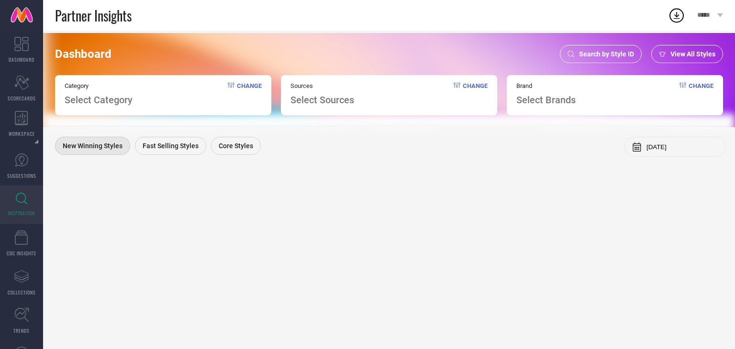
click at [625, 46] on div "Search by Style ID" at bounding box center [601, 54] width 82 height 18
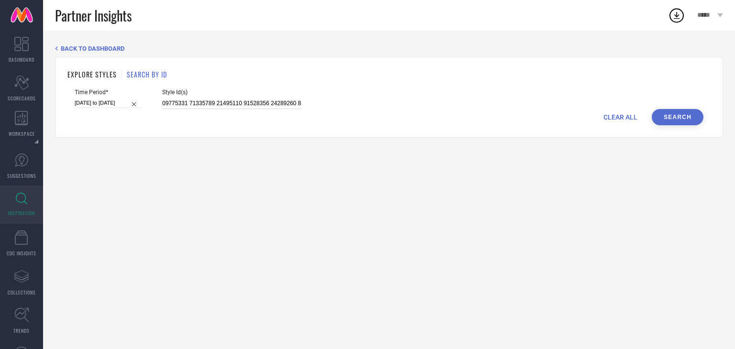
click at [210, 104] on input at bounding box center [231, 103] width 139 height 11
click at [95, 105] on input "[DATE] to [DATE]" at bounding box center [108, 103] width 66 height 10
select select "4"
select select "2025"
select select "5"
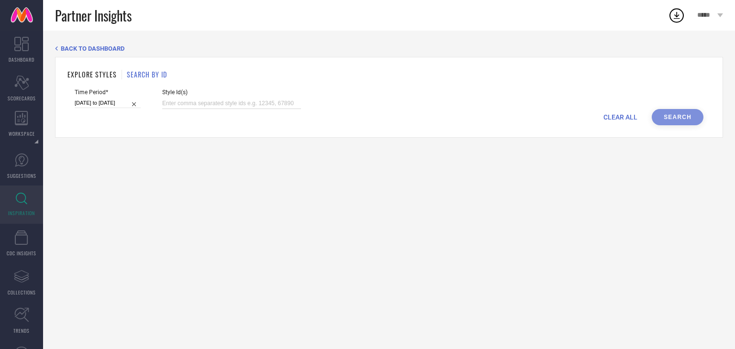
select select "2025"
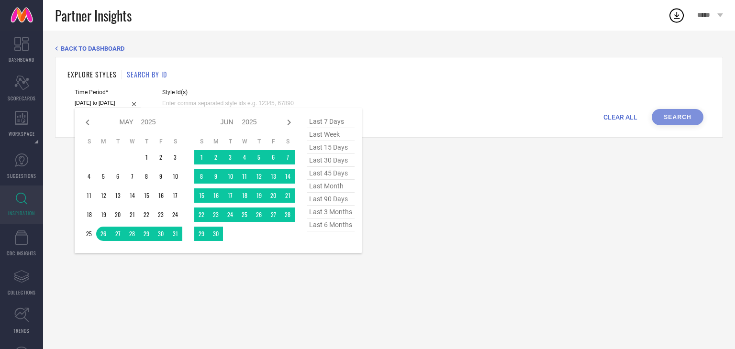
click at [333, 163] on span "last 30 days" at bounding box center [331, 160] width 48 height 13
type input "[DATE] to [DATE]"
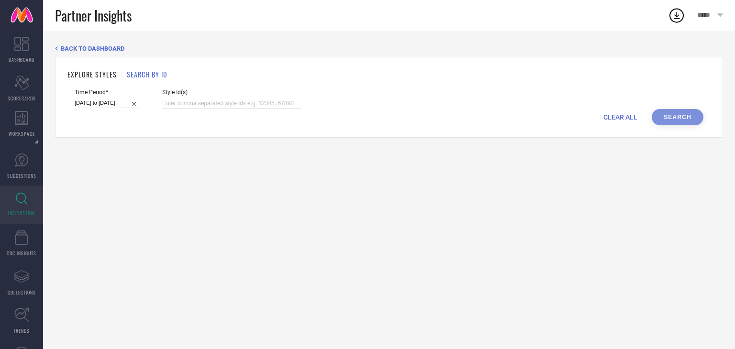
click at [162, 102] on input at bounding box center [231, 103] width 139 height 11
paste input "13338216 10920060 13621042 11632490 17330776 26569862 26397646 26873524 1154518…"
click at [191, 101] on input at bounding box center [231, 103] width 139 height 11
type input "13338216 10920060 13621042 11632490 17330776 26569862 26397646 26873524 1154518…"
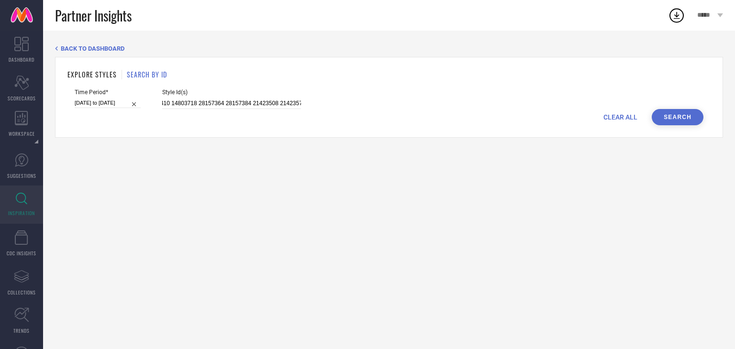
scroll to position [0, 0]
click at [224, 114] on div "CLEAR ALL Search" at bounding box center [389, 117] width 629 height 16
click at [674, 114] on button "Search" at bounding box center [678, 117] width 52 height 16
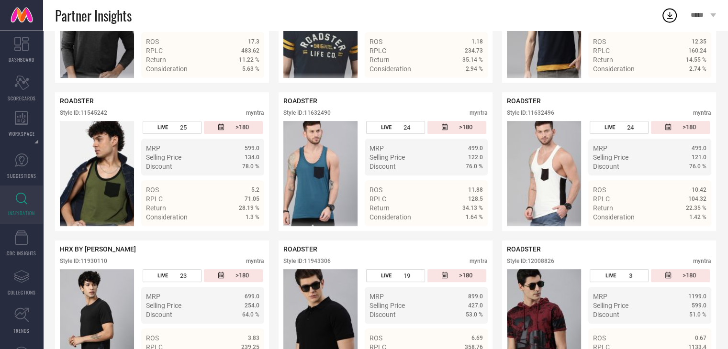
scroll to position [308, 0]
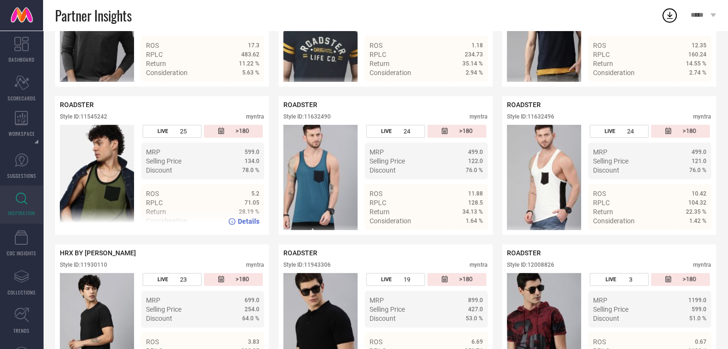
click at [88, 113] on div "Style ID: 11545242" at bounding box center [83, 116] width 47 height 7
copy div "11545242"
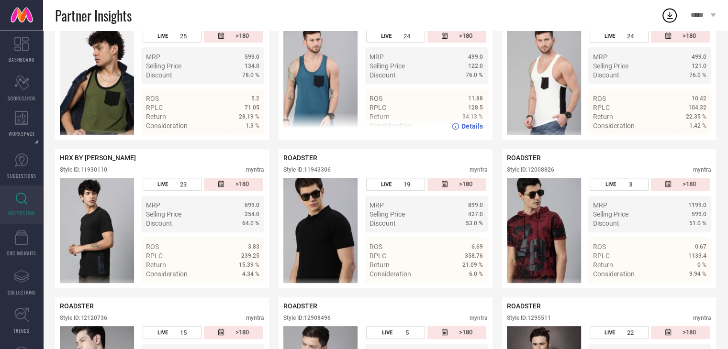
scroll to position [0, 0]
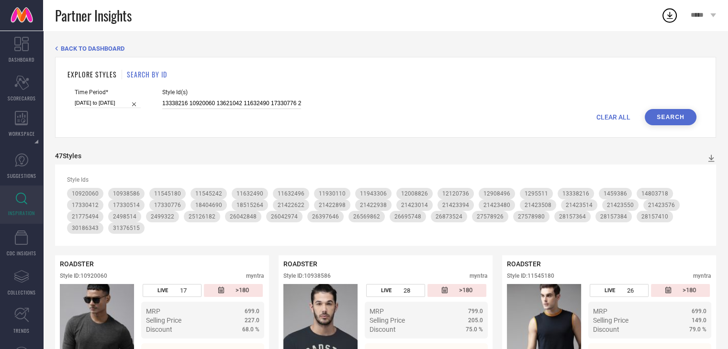
click at [278, 102] on input "13338216 10920060 13621042 11632490 17330776 26569862 26397646 26873524 1154518…" at bounding box center [231, 103] width 139 height 11
click at [670, 117] on button "Search" at bounding box center [670, 117] width 52 height 16
select select "7"
select select "2025"
select select "8"
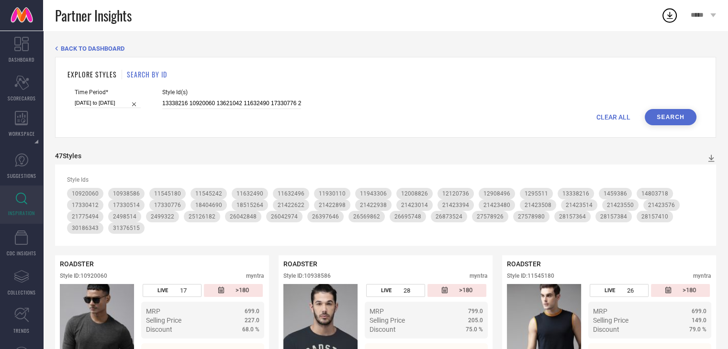
select select "2025"
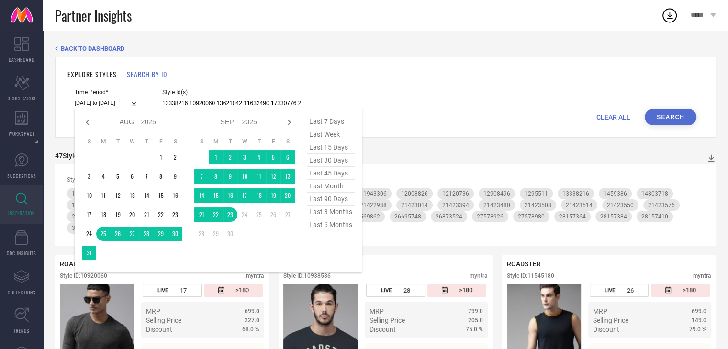
click at [100, 105] on input "[DATE] to [DATE]" at bounding box center [108, 103] width 66 height 10
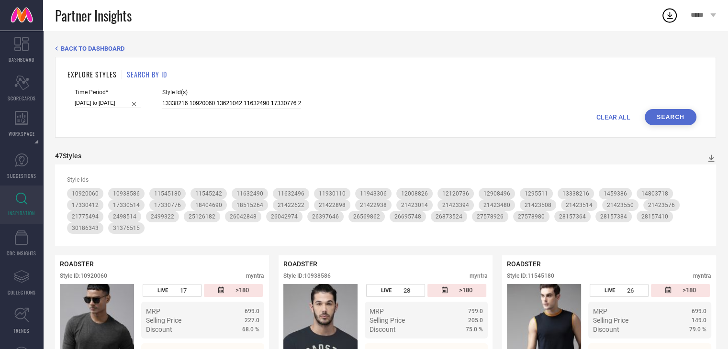
click at [410, 112] on div "CLEAR ALL Search" at bounding box center [386, 117] width 622 height 16
select select "7"
select select "2025"
select select "8"
select select "2025"
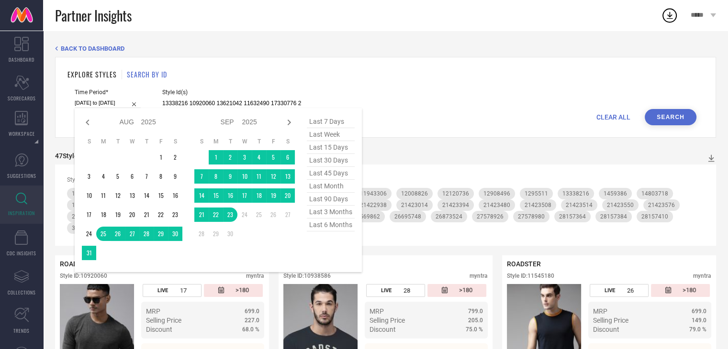
click at [104, 103] on input "[DATE] to [DATE]" at bounding box center [108, 103] width 66 height 10
click at [335, 163] on span "last 30 days" at bounding box center [331, 160] width 48 height 13
type input "[DATE] to [DATE]"
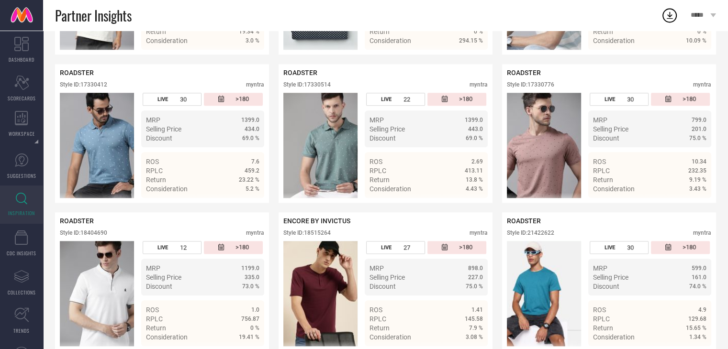
scroll to position [932, 0]
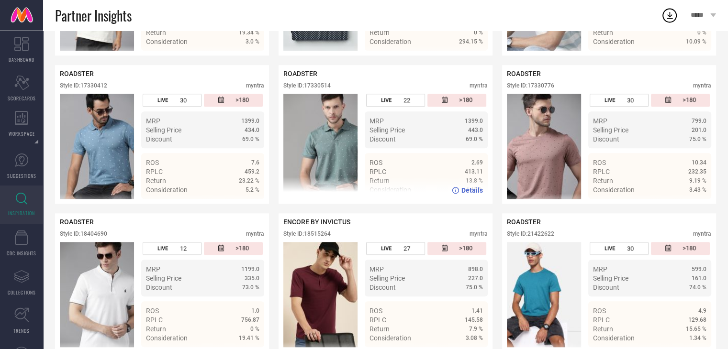
click at [314, 77] on div "ROADSTER Style ID: 17330514 myntra" at bounding box center [385, 82] width 204 height 24
copy div "17330514"
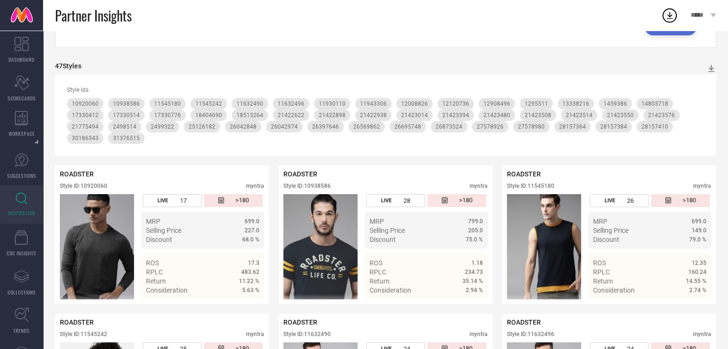
scroll to position [0, 0]
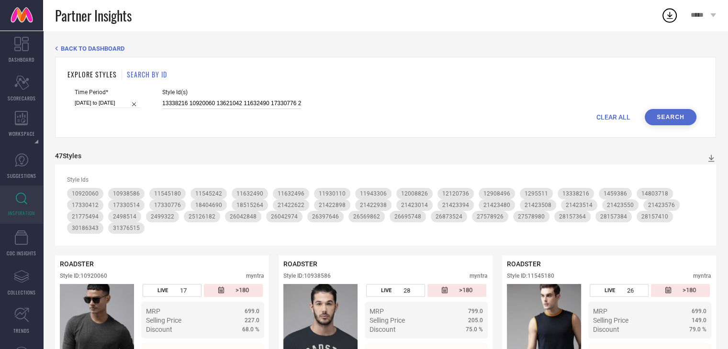
click at [204, 104] on input "13338216 10920060 13621042 11632490 17330776 26569862 26397646 26873524 1154518…" at bounding box center [231, 103] width 139 height 11
paste input "1697268 13662878 10968602 13338216 8920449 16941334 14954608 11045886 21986536 …"
type input "11697268 13662878 10968602 13338216 8920449 16941334 14954608 11045886 21986536…"
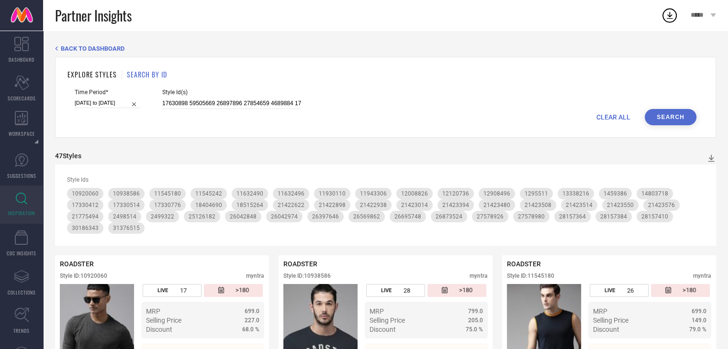
click at [677, 121] on button "Search" at bounding box center [670, 117] width 52 height 16
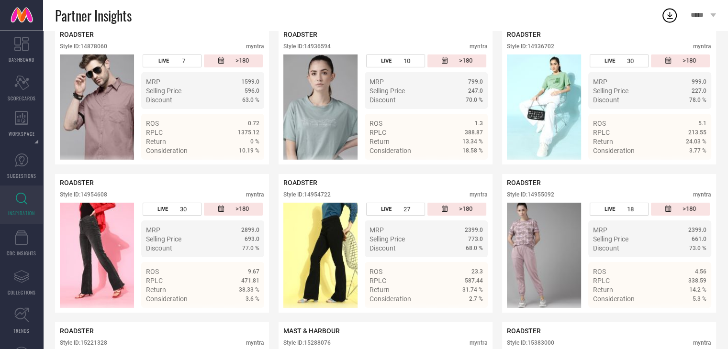
scroll to position [3083, 0]
